Goal: Task Accomplishment & Management: Manage account settings

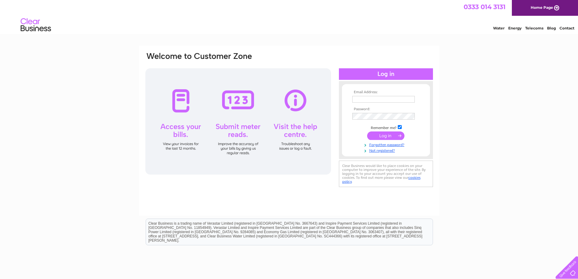
type input "post@s-j.co.uk"
click at [385, 134] on input "submit" at bounding box center [385, 135] width 37 height 8
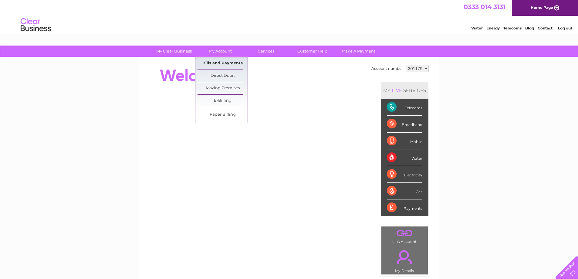
click at [219, 62] on link "Bills and Payments" at bounding box center [222, 63] width 50 height 12
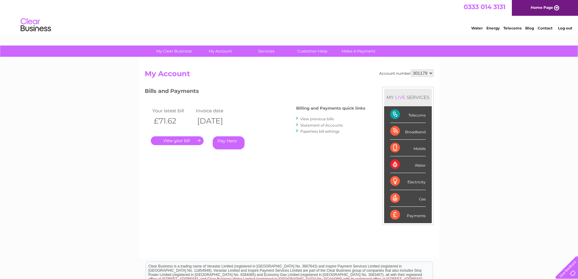
click at [175, 143] on link "." at bounding box center [177, 140] width 53 height 9
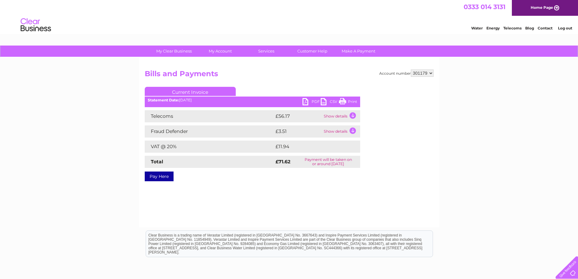
click at [343, 102] on link "Print" at bounding box center [348, 102] width 18 height 9
